Goal: Find specific page/section: Find specific page/section

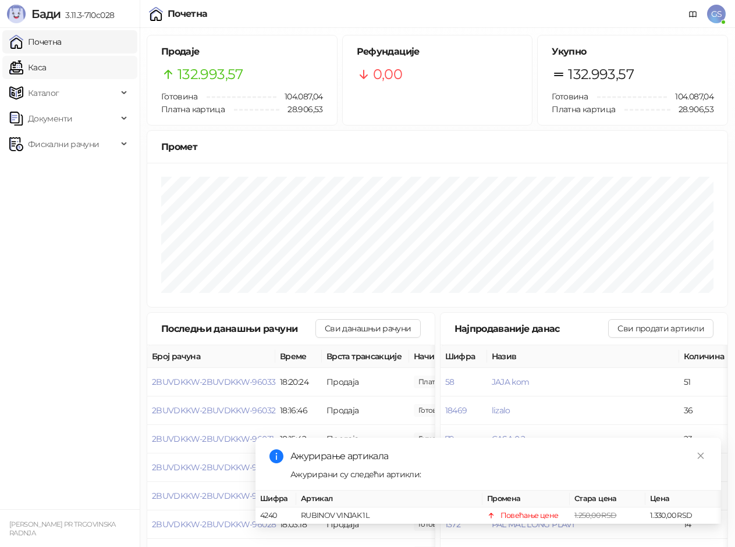
click at [46, 74] on link "Каса" at bounding box center [27, 67] width 37 height 23
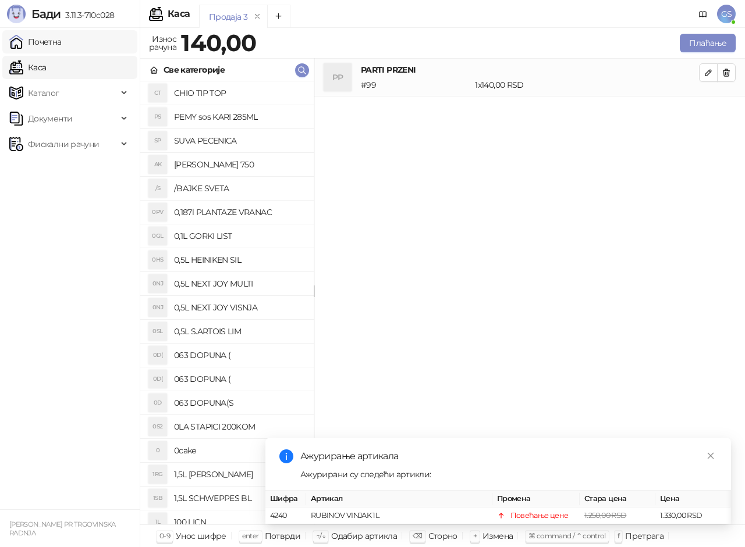
click at [62, 47] on link "Почетна" at bounding box center [35, 41] width 52 height 23
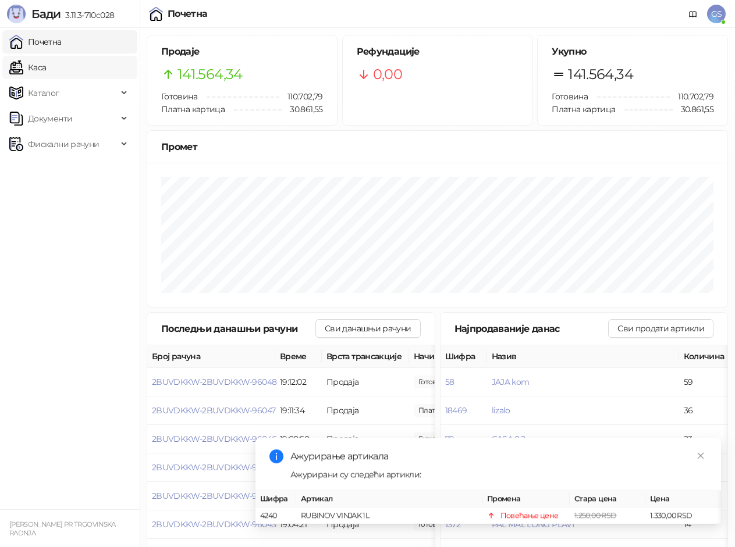
click at [46, 61] on link "Каса" at bounding box center [27, 67] width 37 height 23
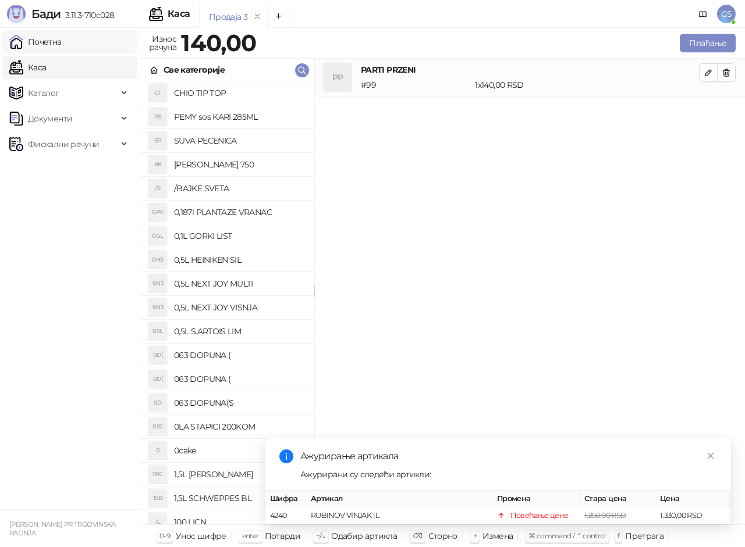
click at [55, 35] on link "Почетна" at bounding box center [35, 41] width 52 height 23
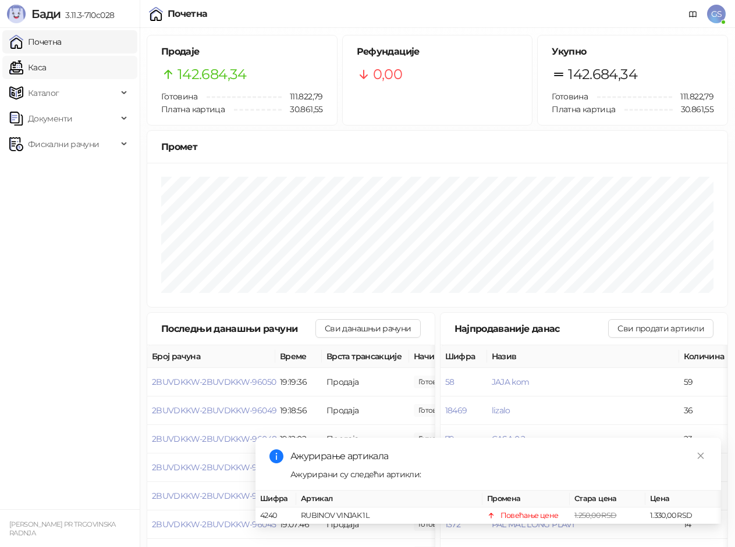
click at [46, 66] on link "Каса" at bounding box center [27, 67] width 37 height 23
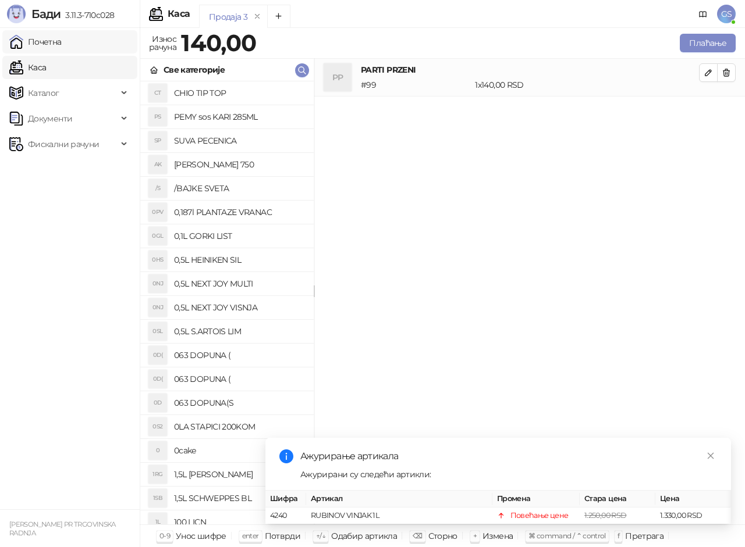
click at [62, 38] on link "Почетна" at bounding box center [35, 41] width 52 height 23
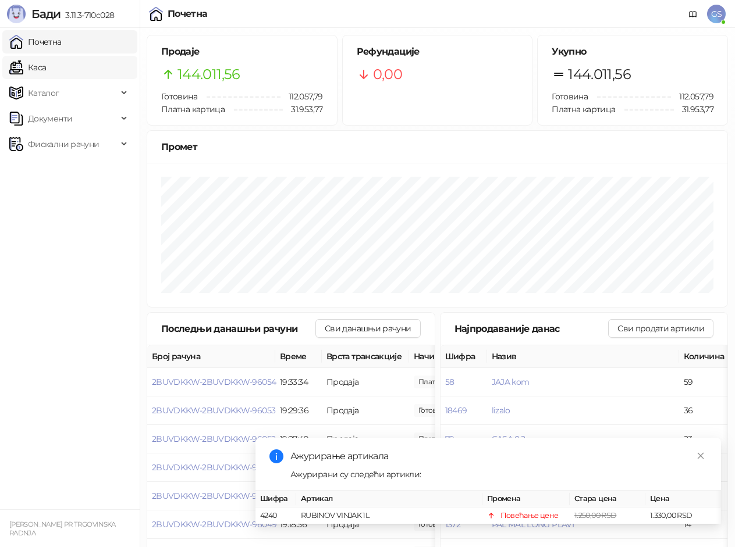
click at [46, 70] on link "Каса" at bounding box center [27, 67] width 37 height 23
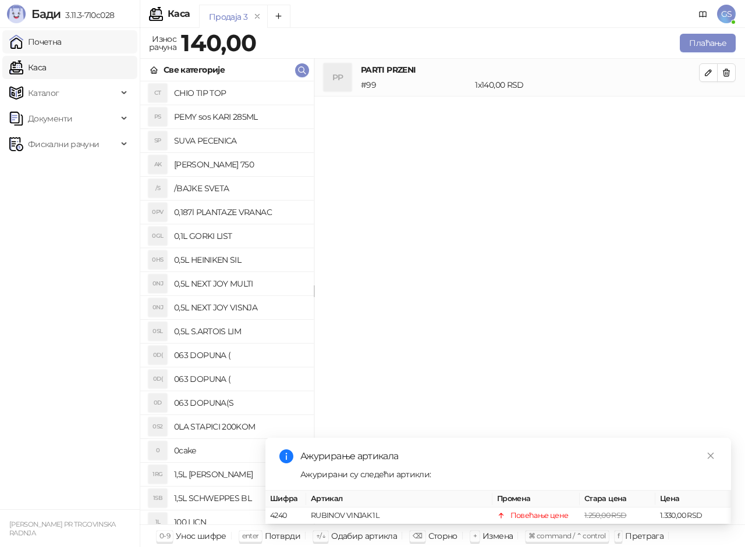
click at [62, 37] on link "Почетна" at bounding box center [35, 41] width 52 height 23
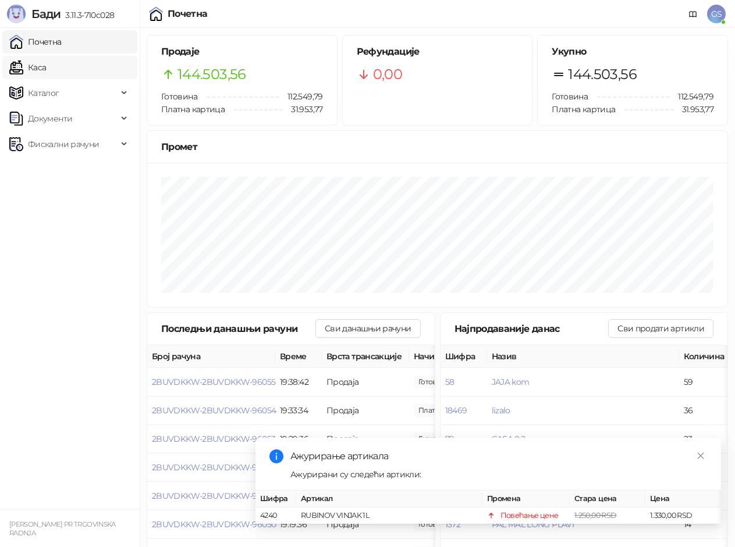
click at [46, 69] on link "Каса" at bounding box center [27, 67] width 37 height 23
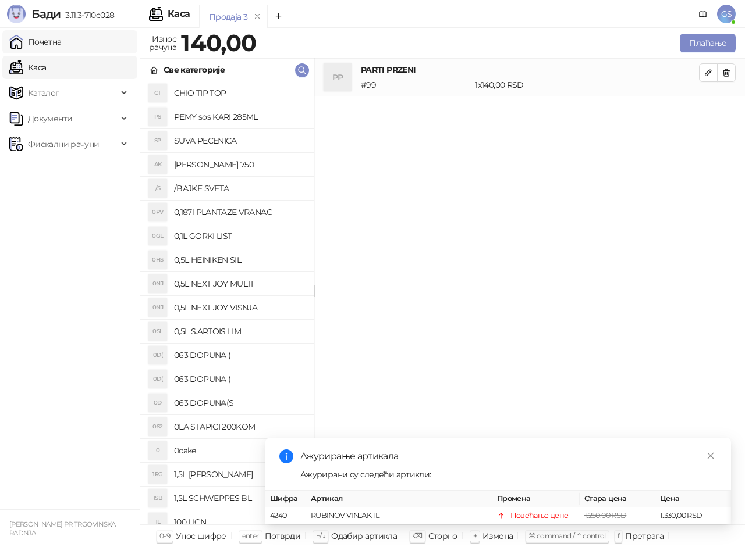
click at [62, 35] on link "Почетна" at bounding box center [35, 41] width 52 height 23
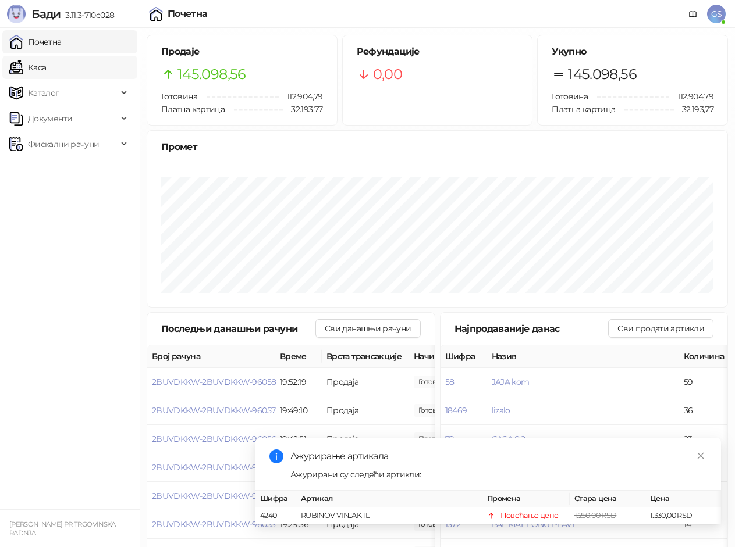
click at [46, 67] on link "Каса" at bounding box center [27, 67] width 37 height 23
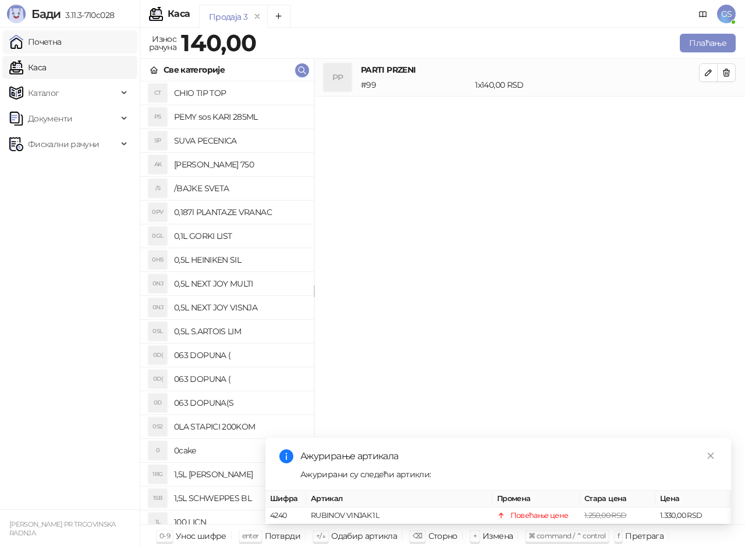
click at [62, 51] on link "Почетна" at bounding box center [35, 41] width 52 height 23
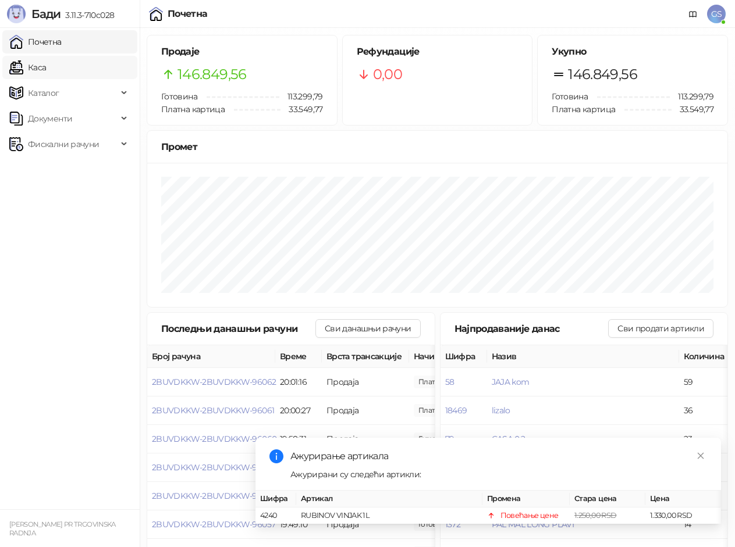
click at [46, 69] on link "Каса" at bounding box center [27, 67] width 37 height 23
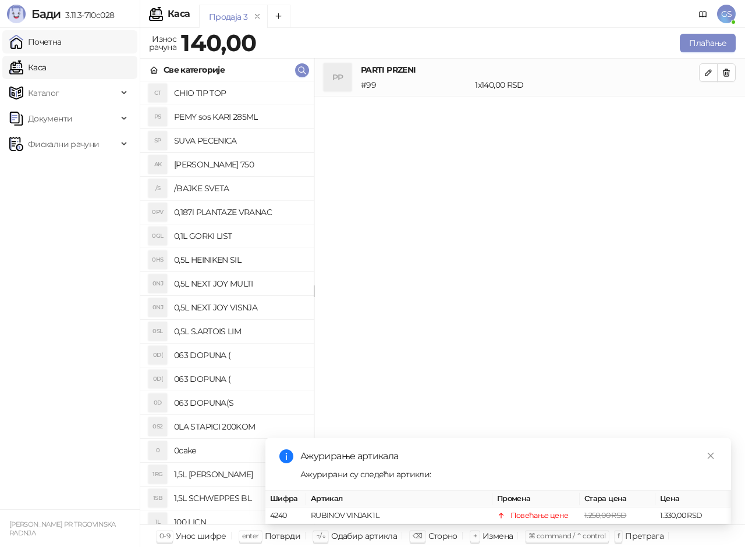
click at [62, 38] on link "Почетна" at bounding box center [35, 41] width 52 height 23
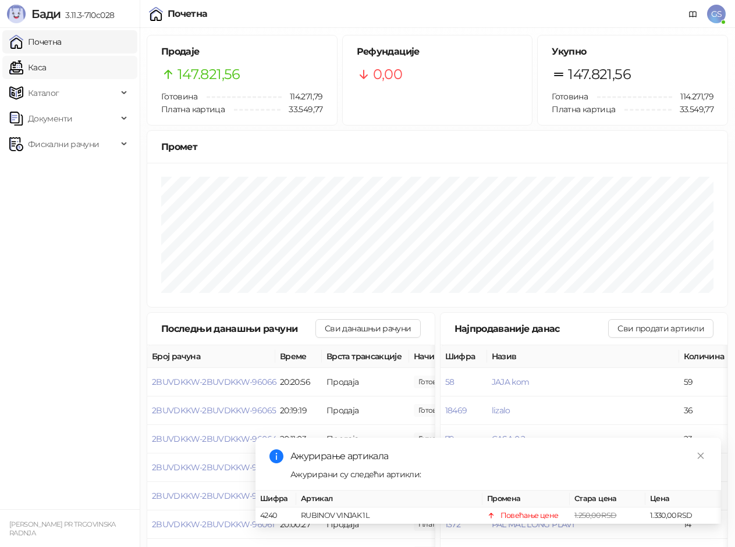
click at [46, 73] on link "Каса" at bounding box center [27, 67] width 37 height 23
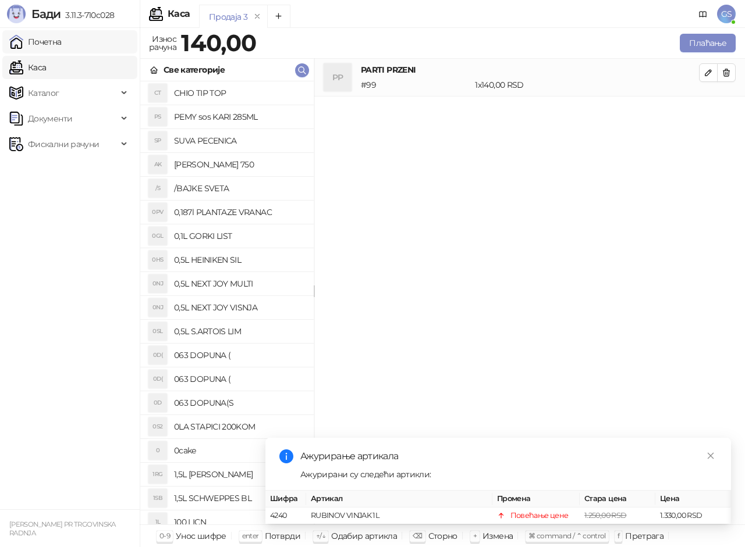
click at [62, 38] on link "Почетна" at bounding box center [35, 41] width 52 height 23
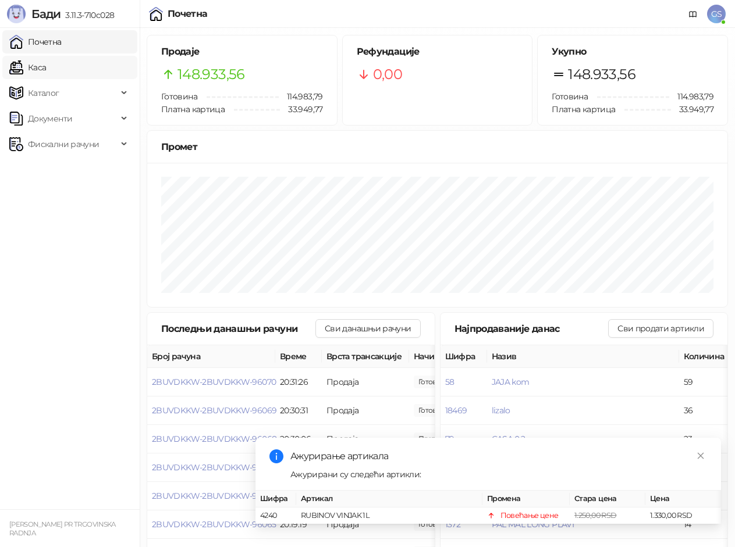
click at [46, 62] on link "Каса" at bounding box center [27, 67] width 37 height 23
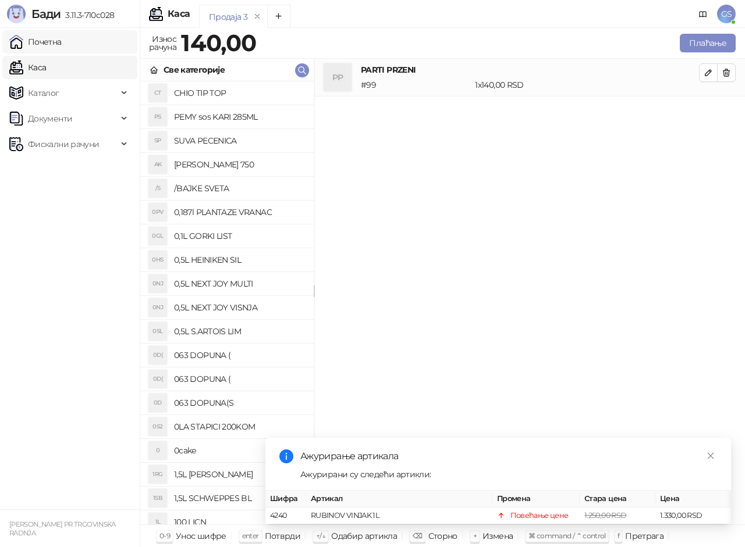
click at [56, 38] on link "Почетна" at bounding box center [35, 41] width 52 height 23
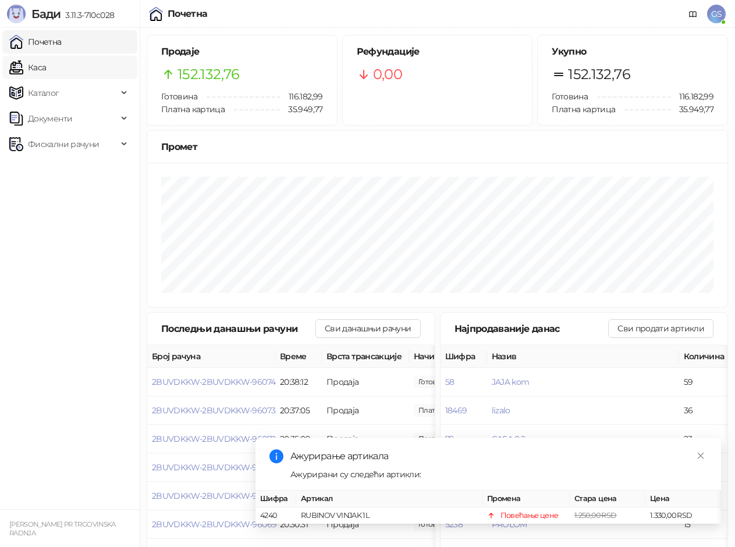
click at [46, 72] on link "Каса" at bounding box center [27, 67] width 37 height 23
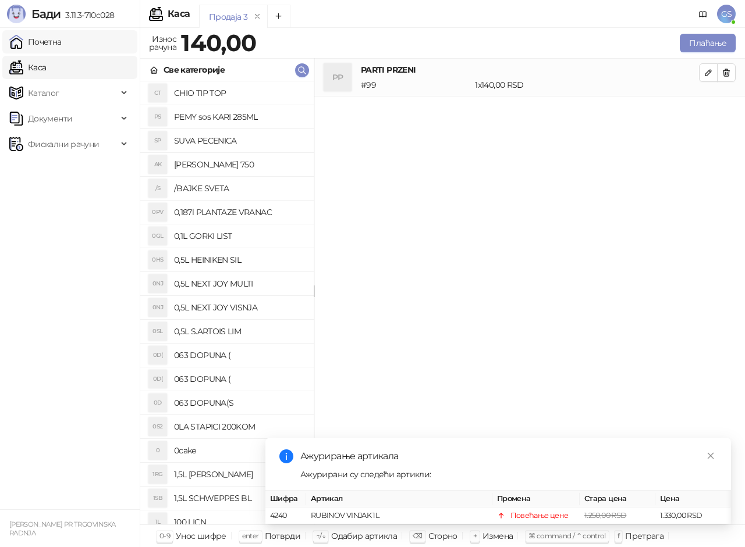
click at [62, 40] on link "Почетна" at bounding box center [35, 41] width 52 height 23
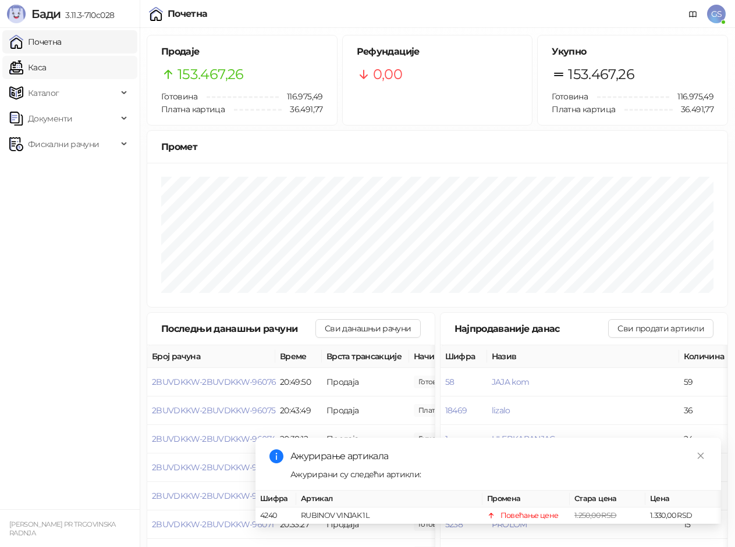
click at [46, 61] on link "Каса" at bounding box center [27, 67] width 37 height 23
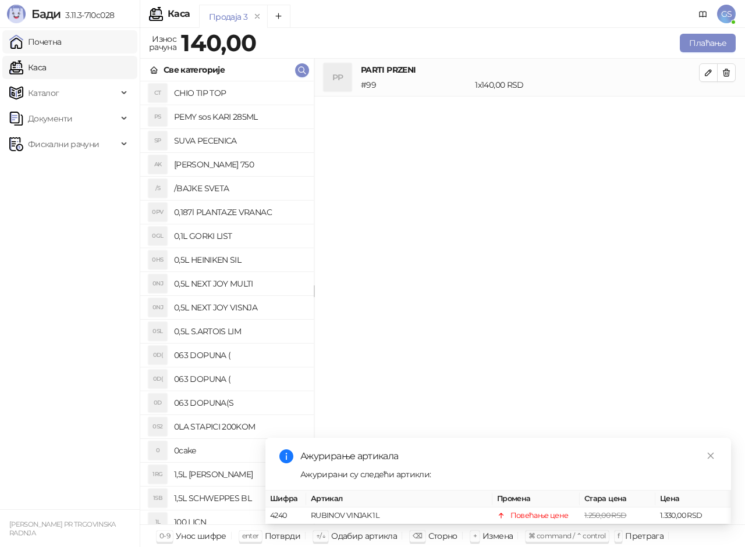
click at [62, 38] on link "Почетна" at bounding box center [35, 41] width 52 height 23
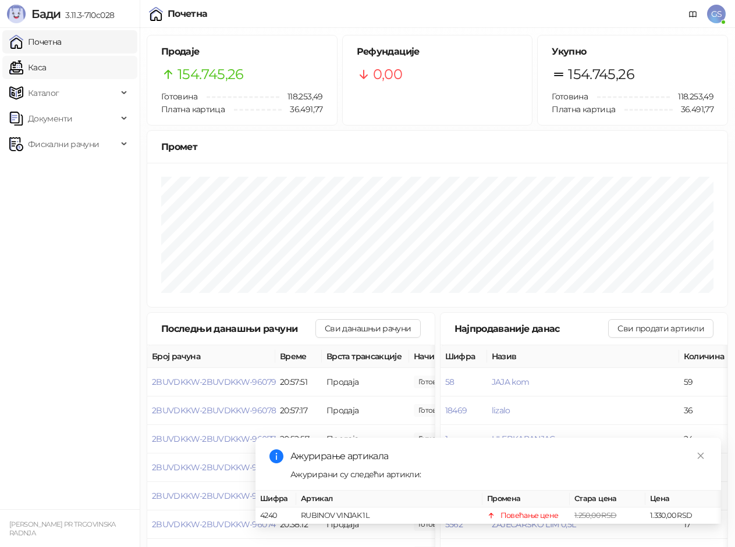
click at [46, 68] on link "Каса" at bounding box center [27, 67] width 37 height 23
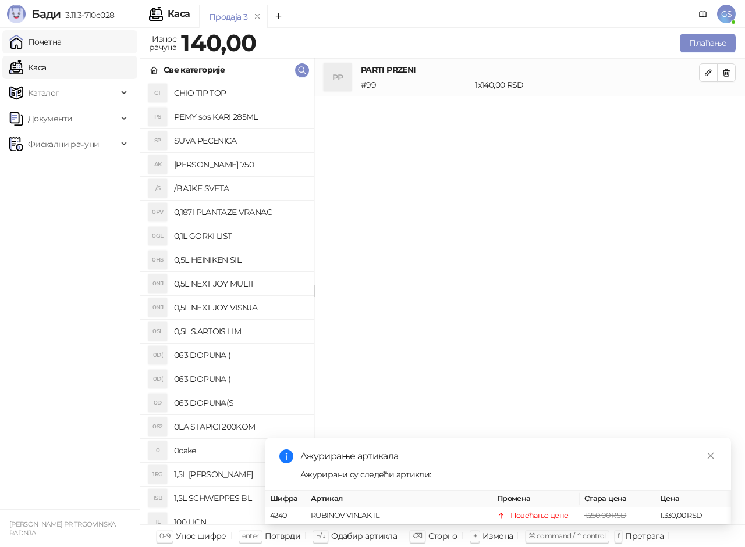
click at [62, 37] on link "Почетна" at bounding box center [35, 41] width 52 height 23
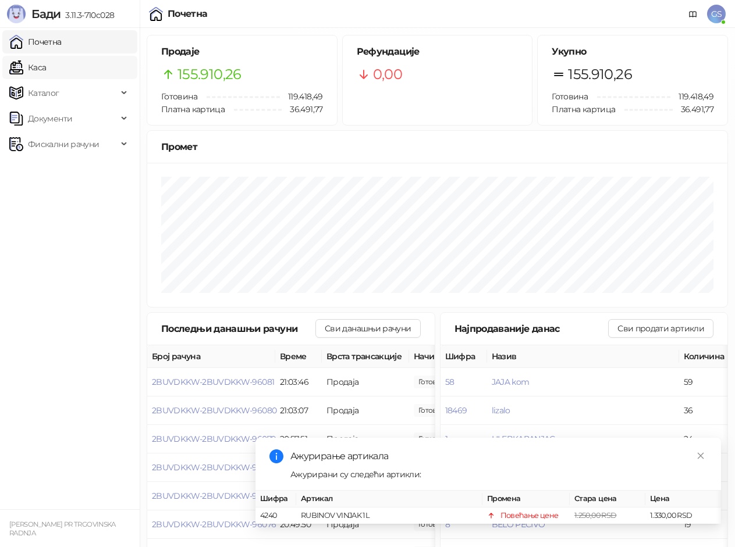
click at [46, 58] on link "Каса" at bounding box center [27, 67] width 37 height 23
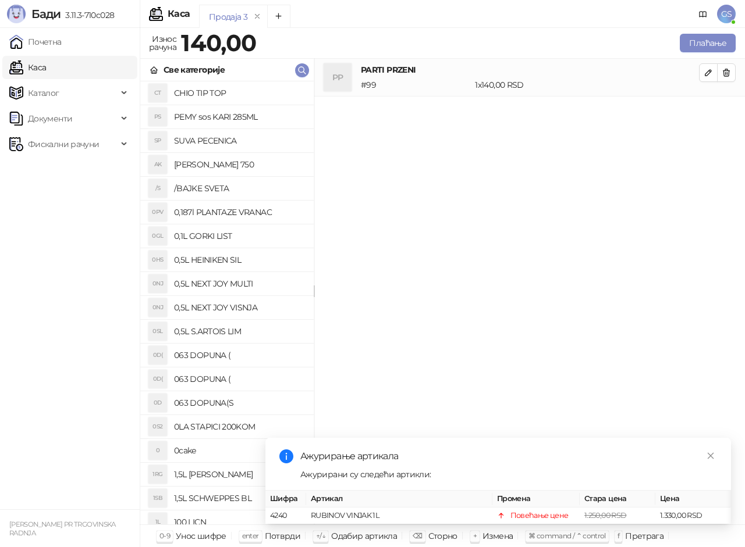
click at [46, 59] on link "Каса" at bounding box center [27, 67] width 37 height 23
click at [62, 40] on link "Почетна" at bounding box center [35, 41] width 52 height 23
